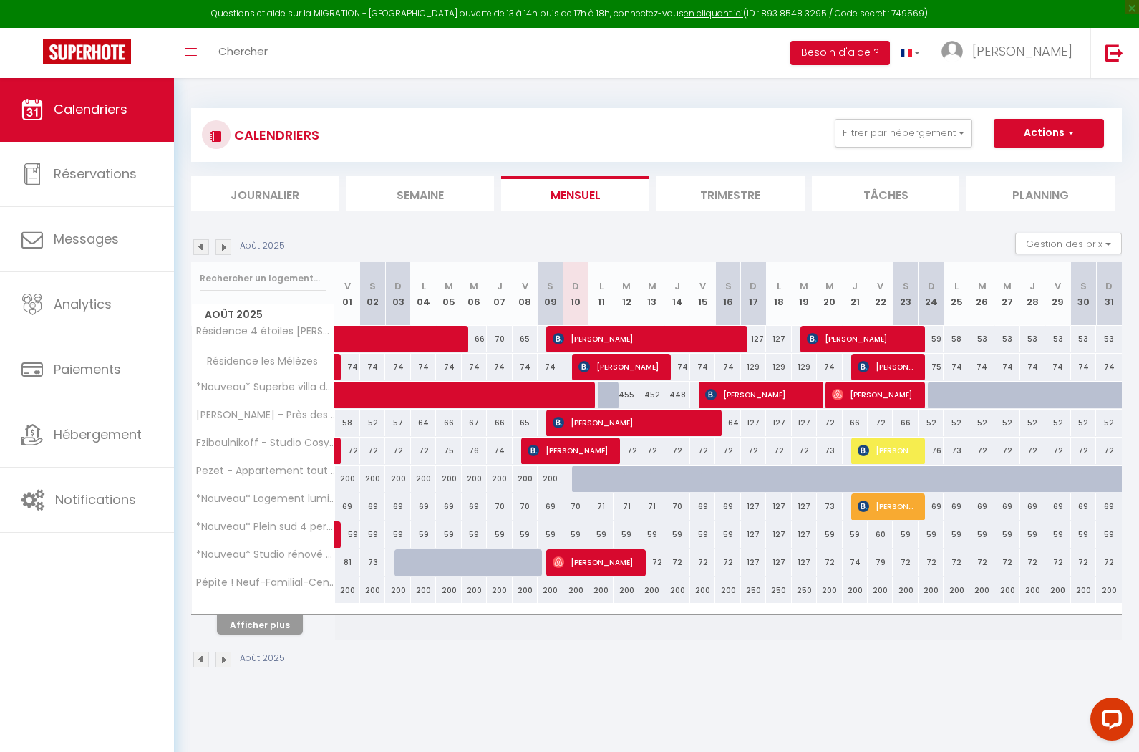
drag, startPoint x: 728, startPoint y: 533, endPoint x: 811, endPoint y: 536, distance: 82.4
click at [811, 536] on tr "*Nouveau* Plein sud 4 personnes 59 59 59 59 59 59 59 59 59 59 59" at bounding box center [657, 535] width 931 height 28
click at [723, 531] on div "59" at bounding box center [727, 534] width 25 height 26
type input "59"
type input "[PERSON_NAME] 16 Août 2025"
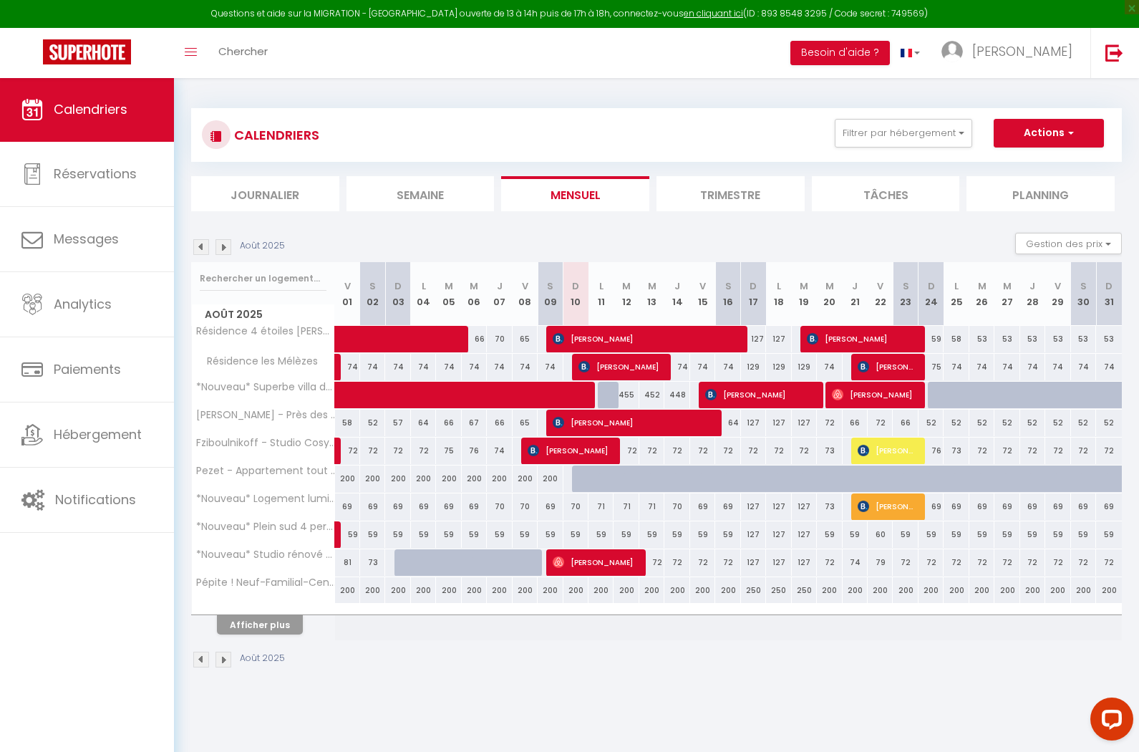
type input "Dim 17 Août 2025"
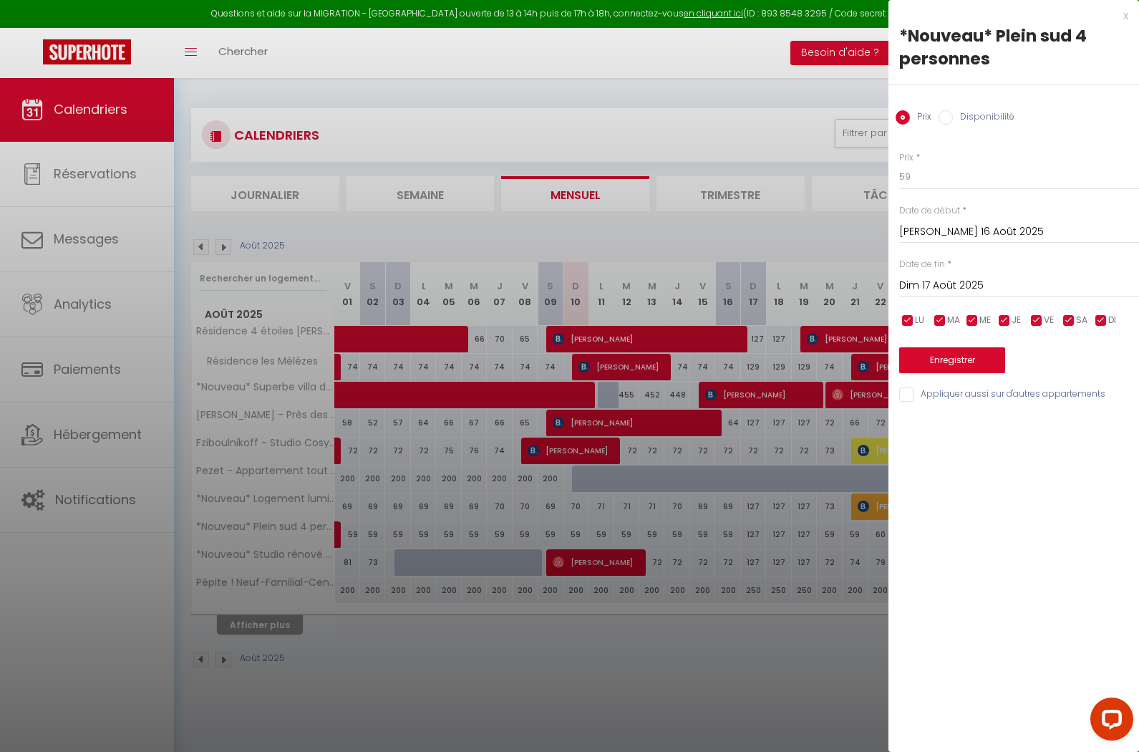
click at [1124, 16] on div "x" at bounding box center [1009, 15] width 240 height 17
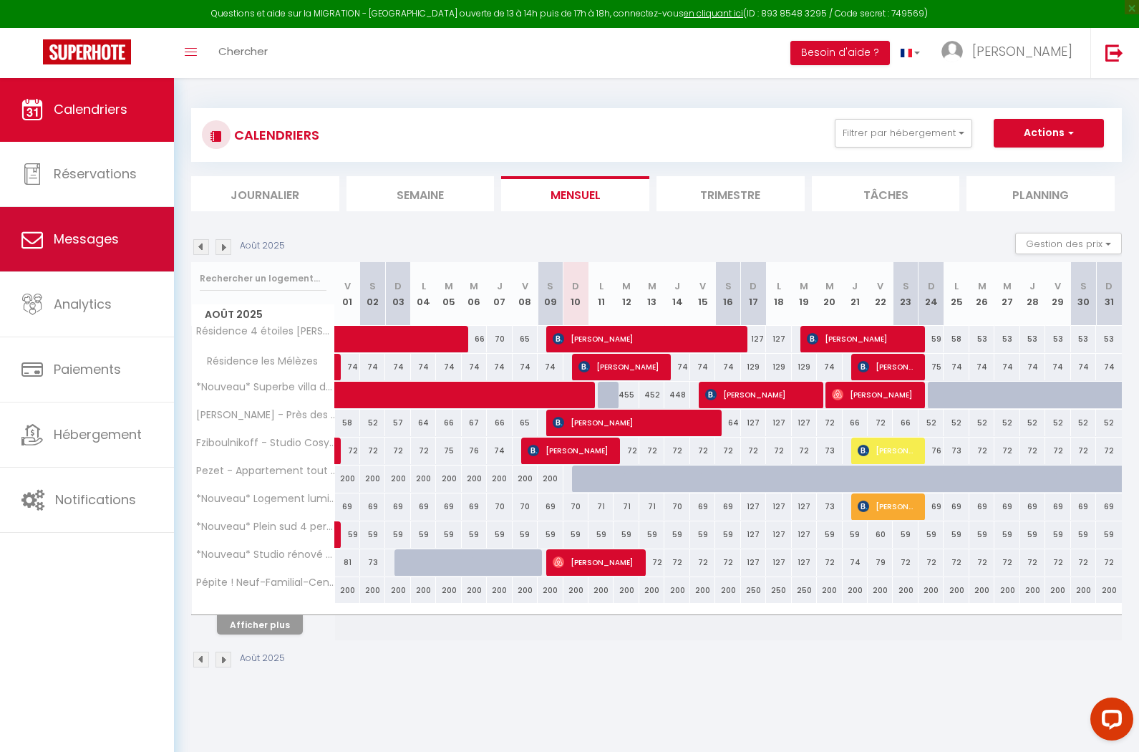
click at [127, 253] on link "Messages" at bounding box center [87, 239] width 174 height 64
select select "message"
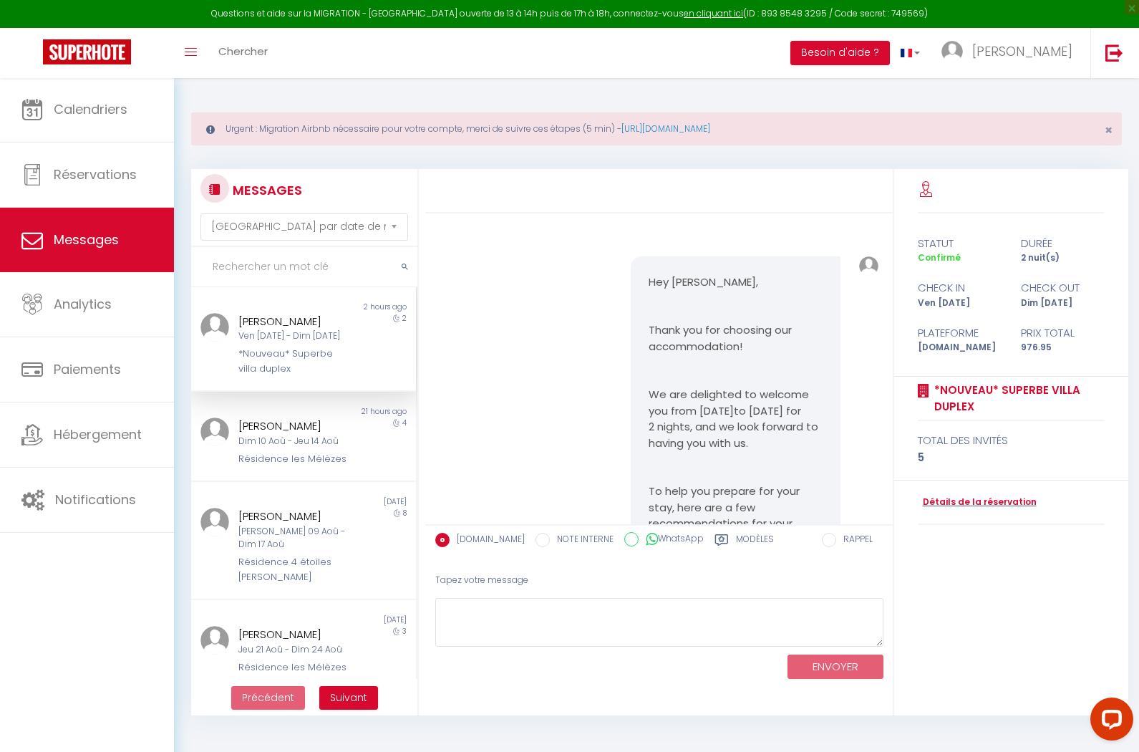
scroll to position [3716, 0]
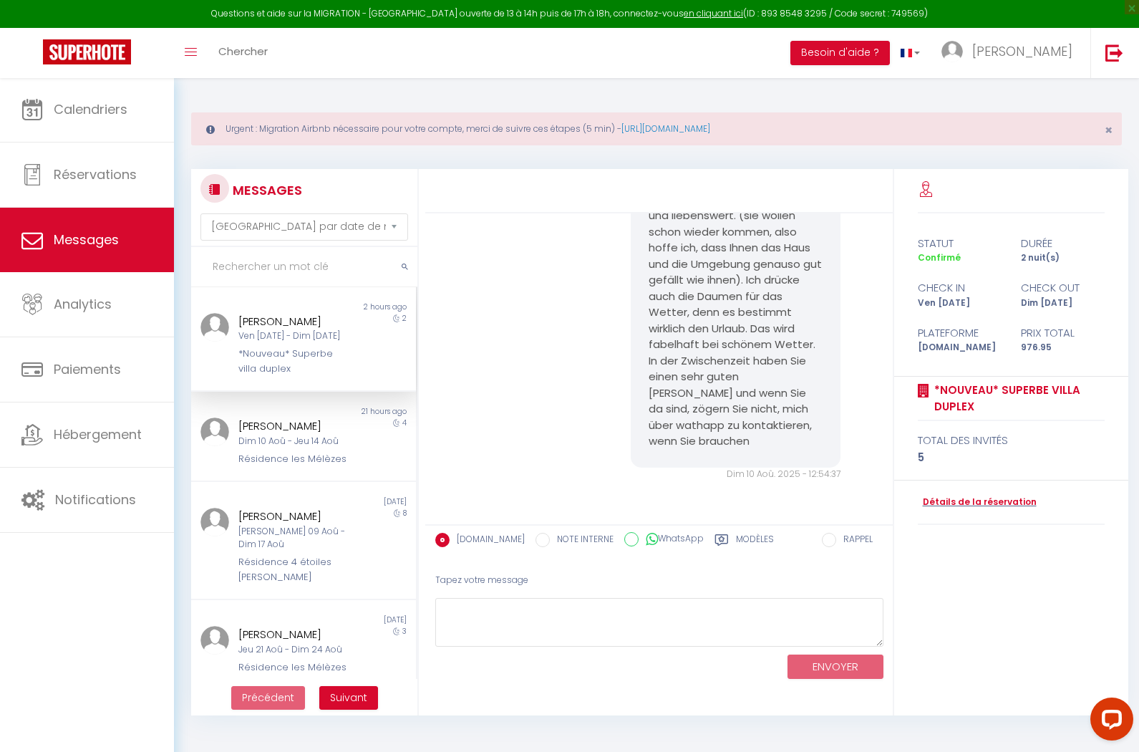
drag, startPoint x: 678, startPoint y: 128, endPoint x: 677, endPoint y: 107, distance: 21.5
click at [677, 127] on link "[URL][DOMAIN_NAME]" at bounding box center [666, 128] width 89 height 12
